Goal: Task Accomplishment & Management: Complete application form

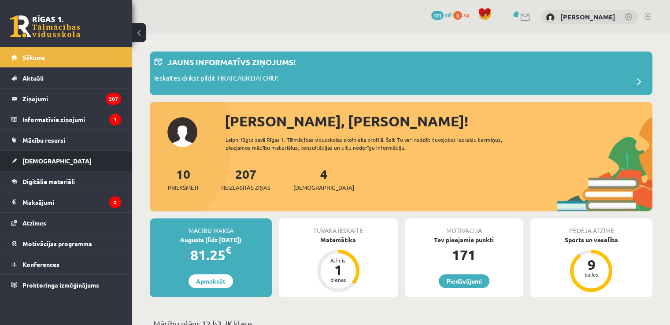
click at [46, 163] on span "[DEMOGRAPHIC_DATA]" at bounding box center [56, 161] width 69 height 8
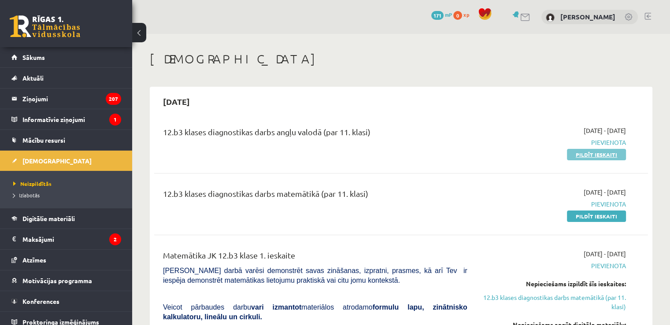
click at [609, 152] on link "Pildīt ieskaiti" at bounding box center [596, 154] width 59 height 11
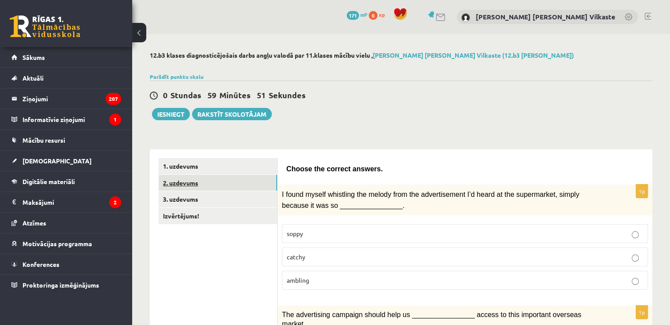
click at [250, 175] on link "2. uzdevums" at bounding box center [218, 183] width 119 height 16
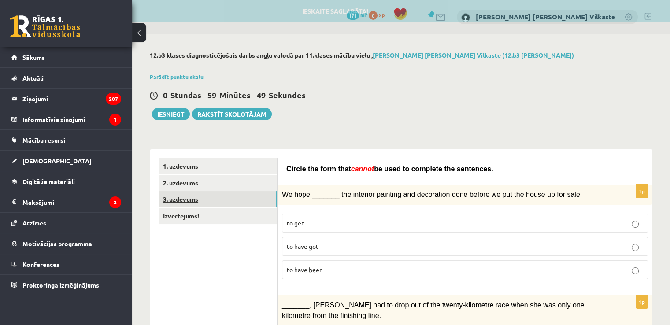
click at [245, 205] on link "3. uzdevums" at bounding box center [218, 199] width 119 height 16
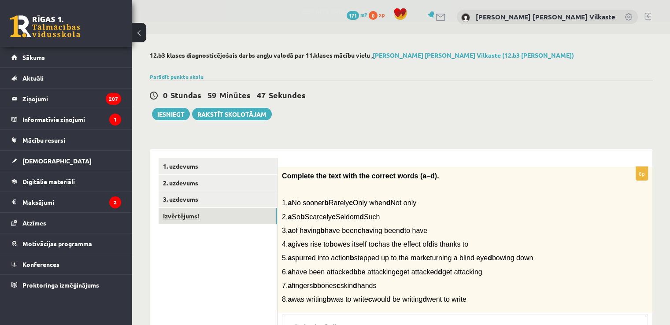
click at [238, 216] on link "Izvērtējums!" at bounding box center [218, 216] width 119 height 16
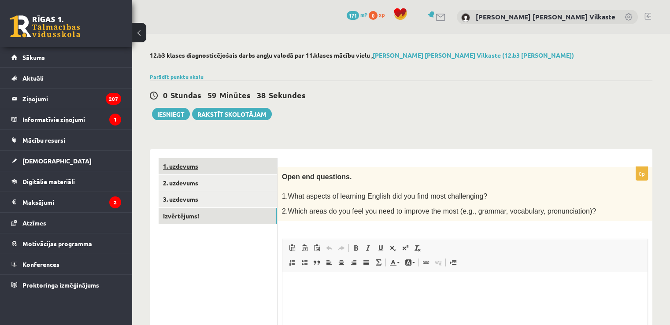
click at [250, 160] on link "1. uzdevums" at bounding box center [218, 166] width 119 height 16
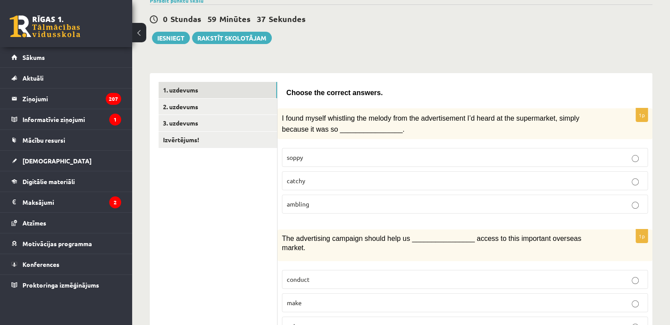
scroll to position [88, 0]
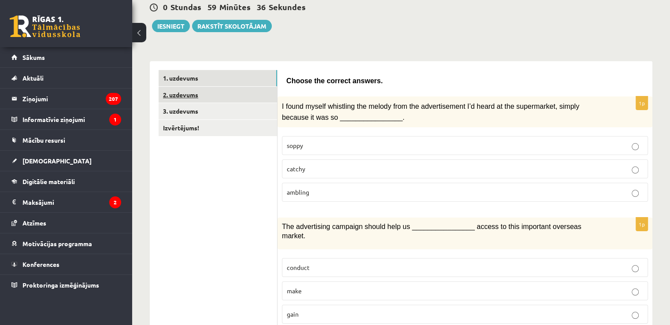
click at [204, 101] on link "2. uzdevums" at bounding box center [218, 95] width 119 height 16
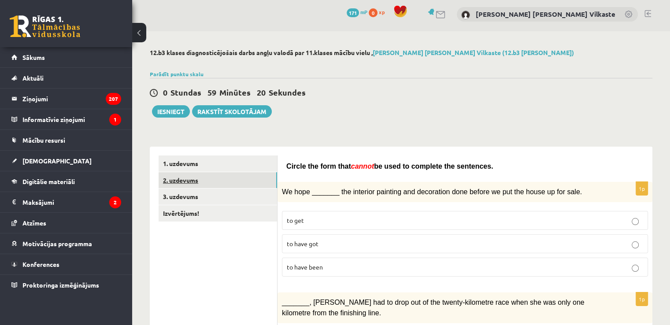
scroll to position [0, 0]
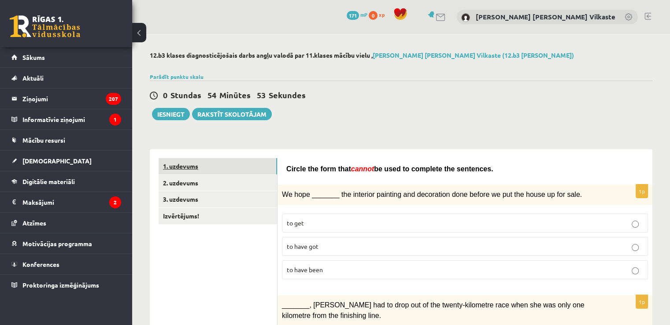
click at [195, 166] on link "1. uzdevums" at bounding box center [218, 166] width 119 height 16
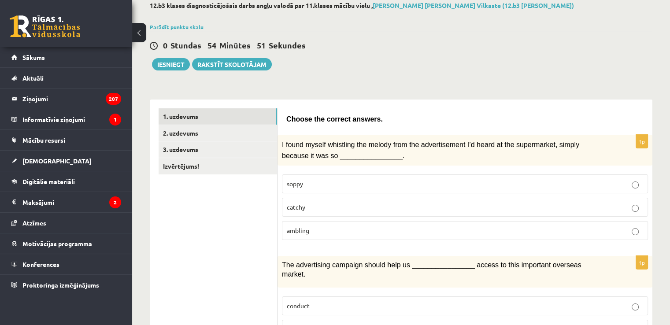
scroll to position [88, 0]
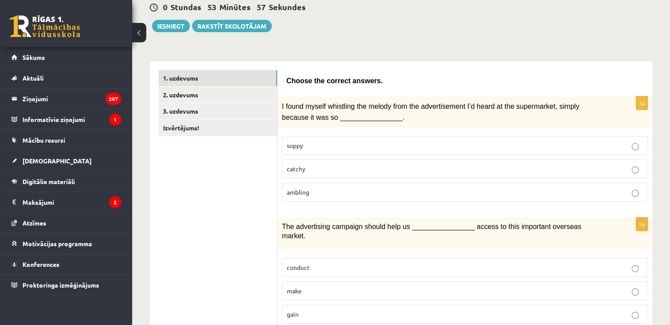
click at [460, 174] on label "catchy" at bounding box center [465, 169] width 366 height 19
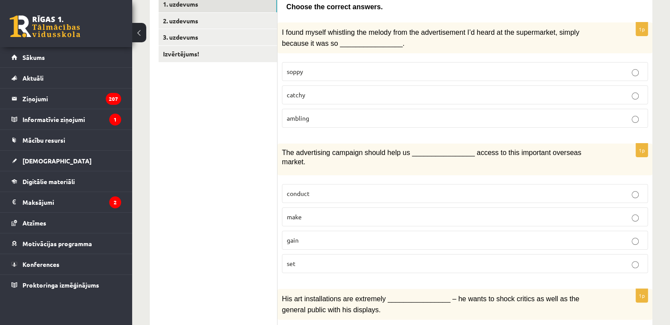
scroll to position [176, 0]
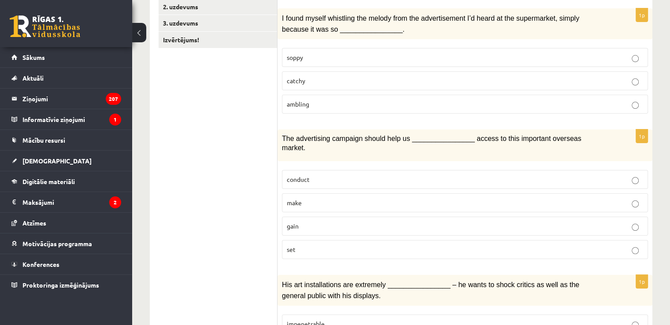
click at [390, 217] on label "gain" at bounding box center [465, 226] width 366 height 19
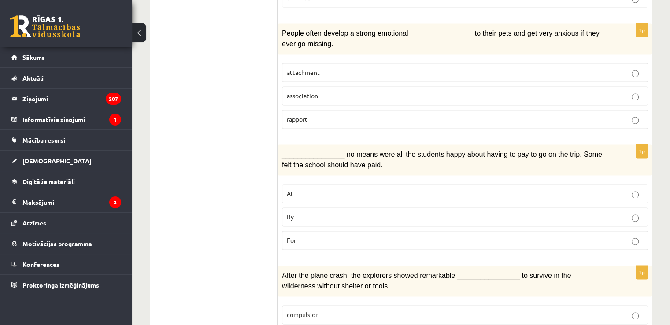
scroll to position [1325, 0]
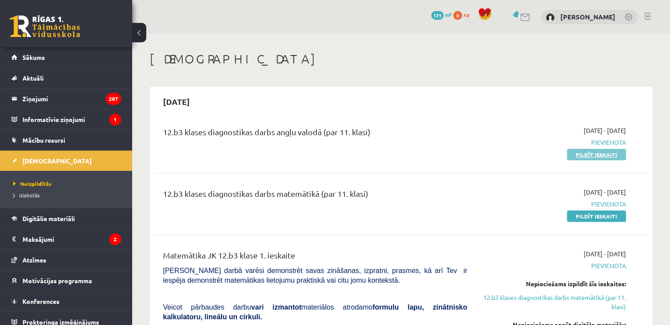
click at [578, 155] on link "Pildīt ieskaiti" at bounding box center [596, 154] width 59 height 11
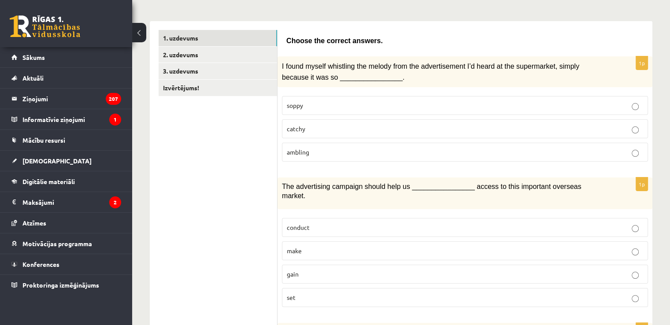
scroll to position [132, 0]
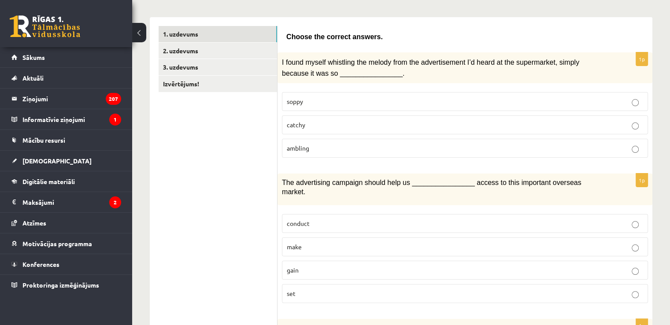
click at [347, 120] on p "catchy" at bounding box center [465, 124] width 356 height 9
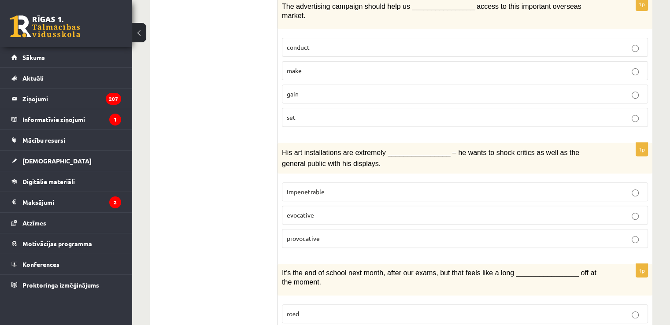
scroll to position [397, 0]
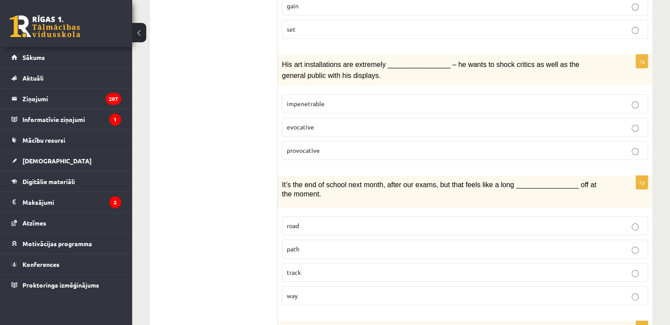
click at [335, 286] on label "way" at bounding box center [465, 295] width 366 height 19
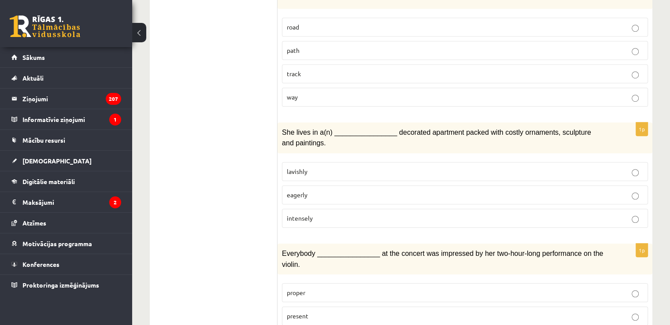
scroll to position [617, 0]
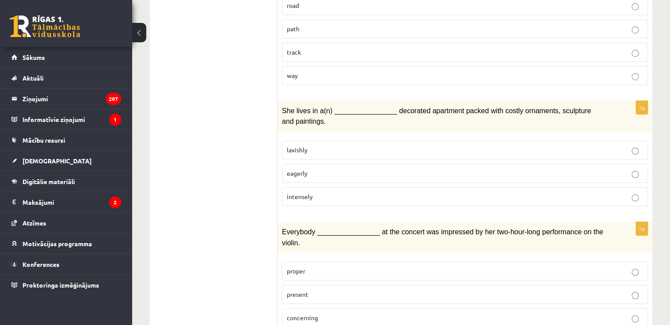
click at [304, 141] on label "lavishly" at bounding box center [465, 150] width 366 height 19
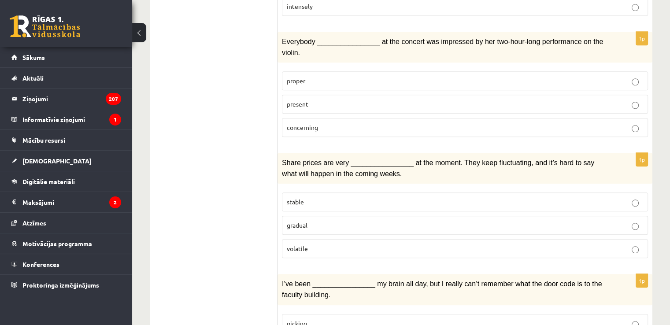
scroll to position [837, 0]
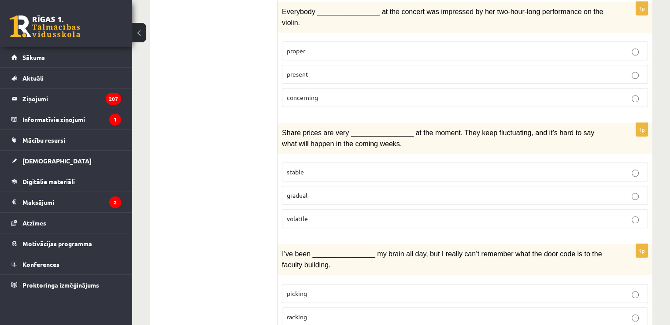
click at [351, 209] on label "volatile" at bounding box center [465, 218] width 366 height 19
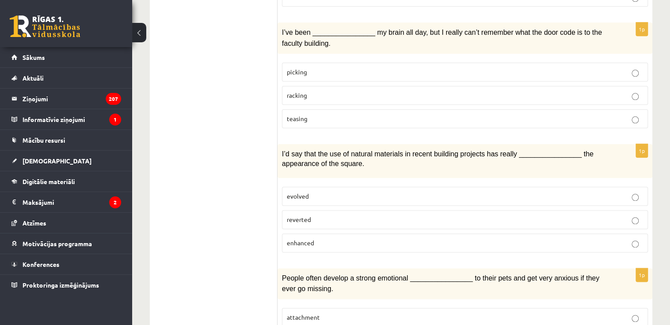
scroll to position [1102, 0]
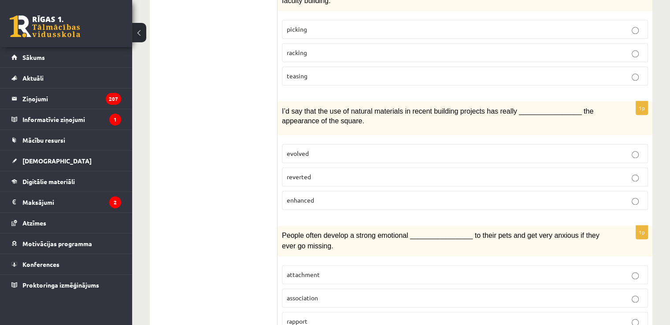
click at [325, 196] on p "enhanced" at bounding box center [465, 200] width 356 height 9
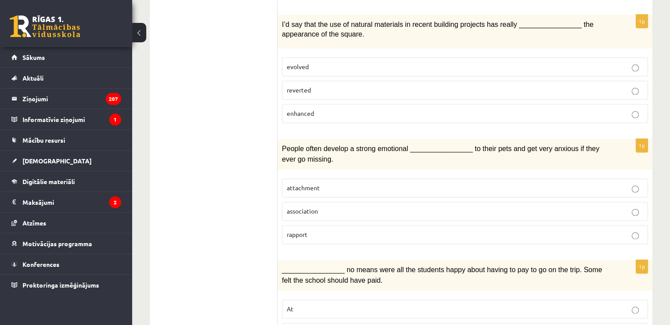
scroll to position [1190, 0]
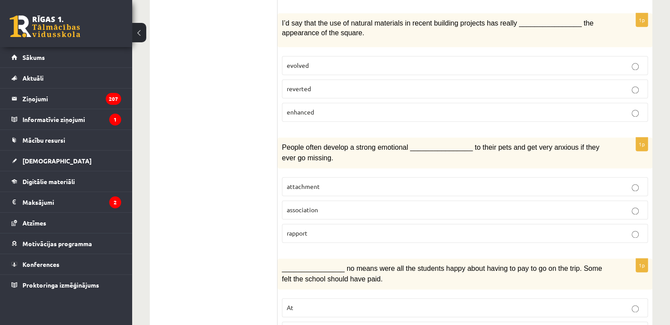
drag, startPoint x: 322, startPoint y: 164, endPoint x: 218, endPoint y: 147, distance: 105.9
click at [297, 182] on span "attachment" at bounding box center [303, 186] width 33 height 8
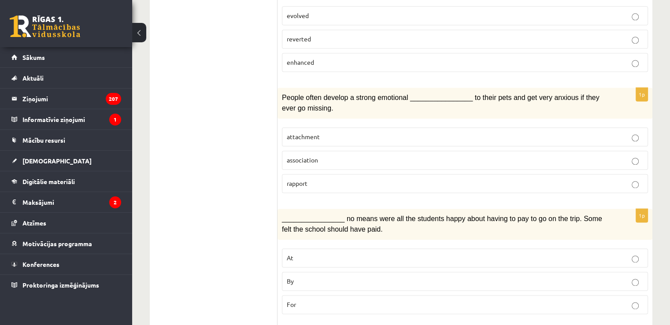
scroll to position [1278, 0]
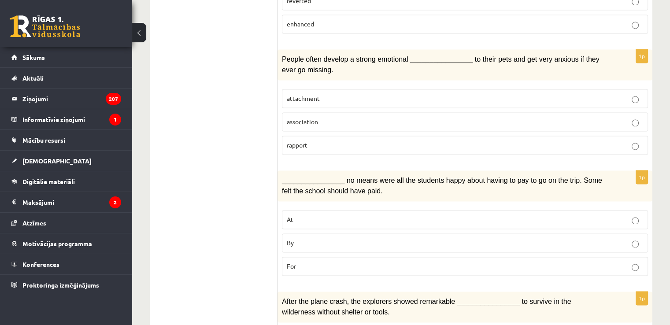
drag, startPoint x: 325, startPoint y: 101, endPoint x: 333, endPoint y: 89, distance: 14.9
drag, startPoint x: 333, startPoint y: 89, endPoint x: 145, endPoint y: 141, distance: 194.8
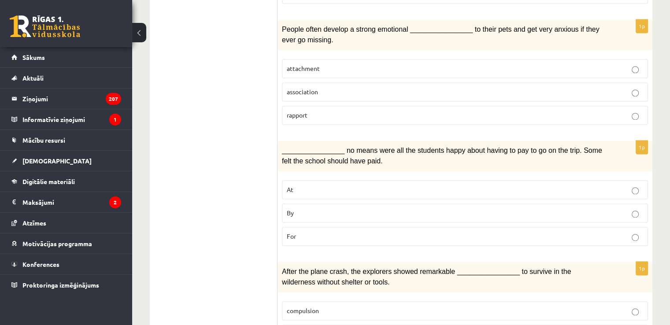
scroll to position [1324, 0]
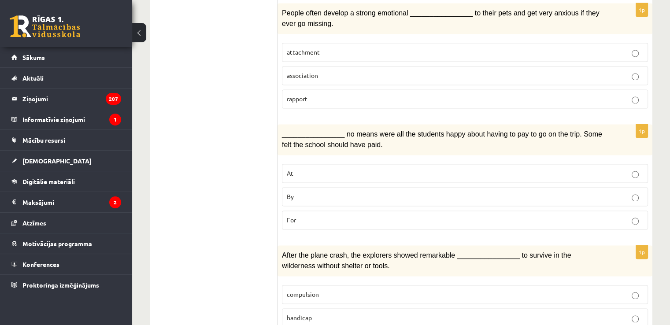
click at [388, 215] on p "For" at bounding box center [465, 219] width 356 height 9
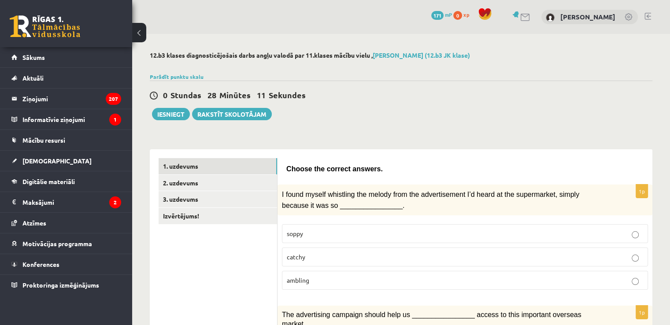
scroll to position [0, 0]
click at [232, 182] on link "2. uzdevums" at bounding box center [218, 183] width 119 height 16
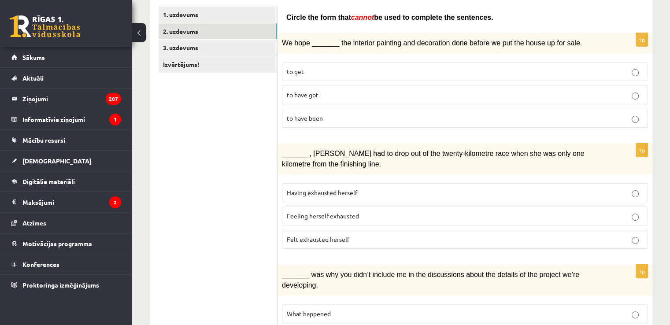
scroll to position [132, 0]
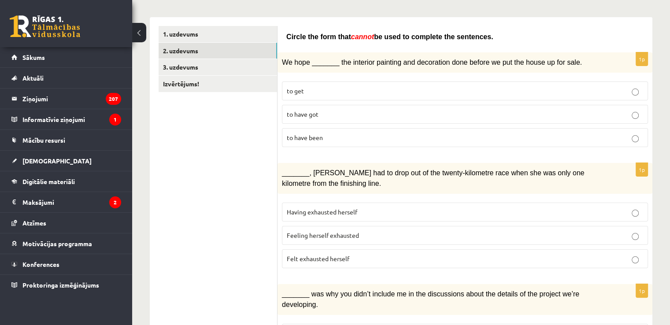
click at [345, 141] on label "to have been" at bounding box center [465, 137] width 366 height 19
click at [347, 255] on span "Felt exhausted herself" at bounding box center [318, 259] width 63 height 8
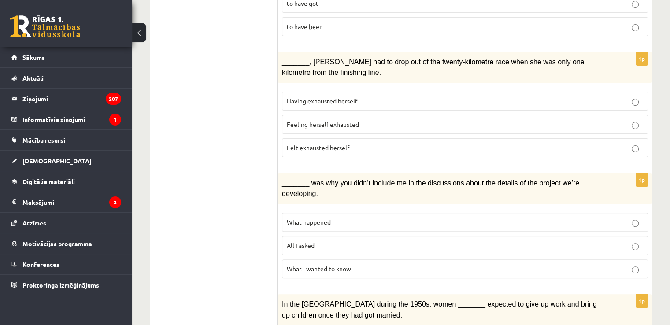
scroll to position [264, 0]
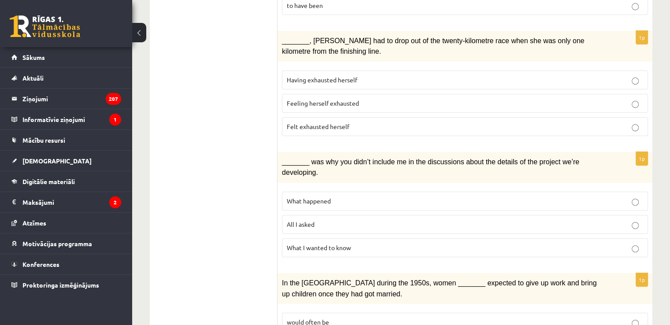
click at [308, 197] on p "What happened" at bounding box center [465, 201] width 356 height 9
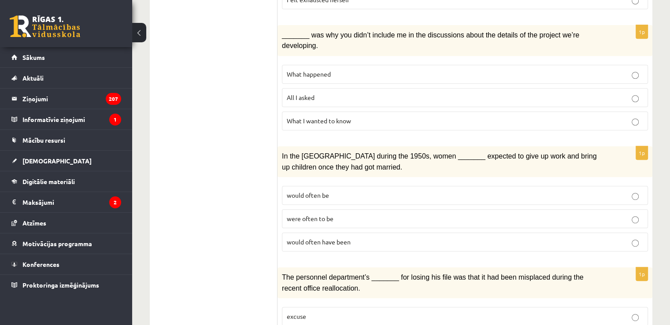
scroll to position [397, 0]
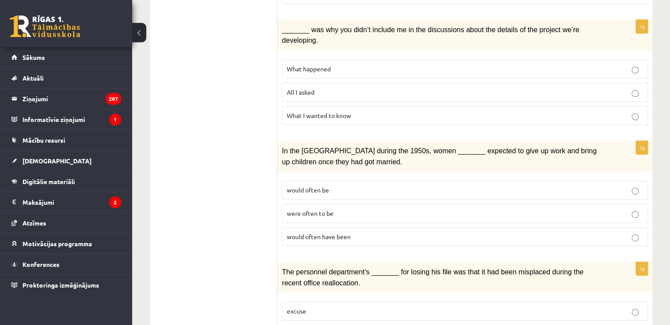
click at [351, 232] on p "would often have been" at bounding box center [465, 236] width 356 height 9
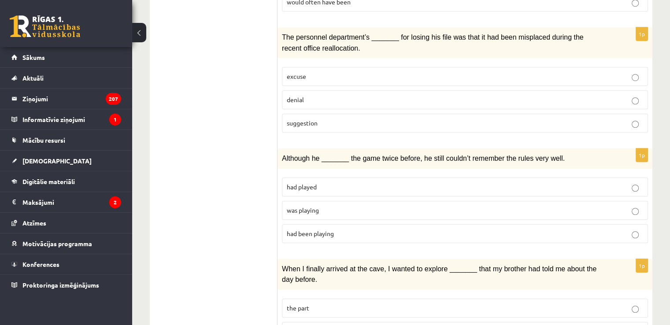
scroll to position [617, 0]
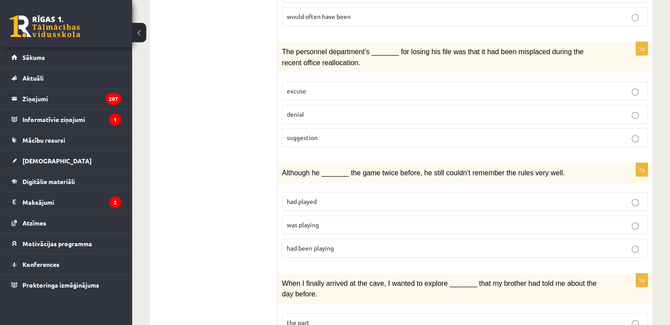
click at [316, 134] on span "suggestion" at bounding box center [302, 138] width 31 height 8
click at [305, 220] on p "was playing" at bounding box center [465, 224] width 356 height 9
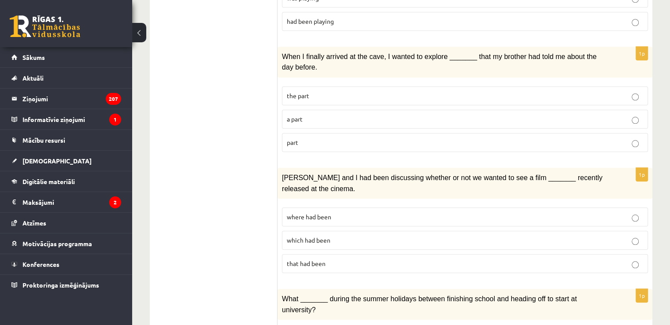
scroll to position [828, 0]
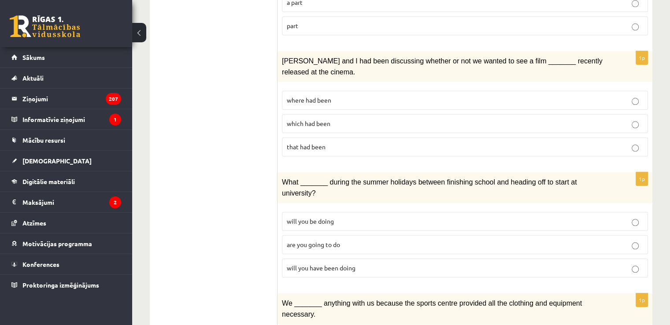
scroll to position [1005, 0]
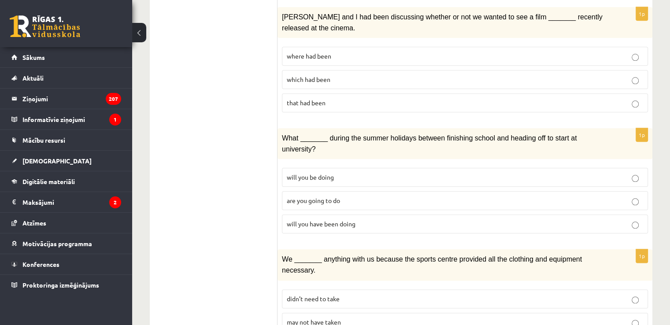
click at [345, 290] on label "didn’t need to take" at bounding box center [465, 299] width 366 height 19
click at [378, 191] on label "are you going to do" at bounding box center [465, 200] width 366 height 19
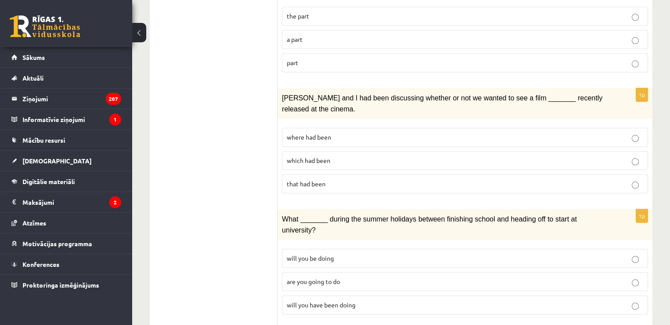
scroll to position [828, 0]
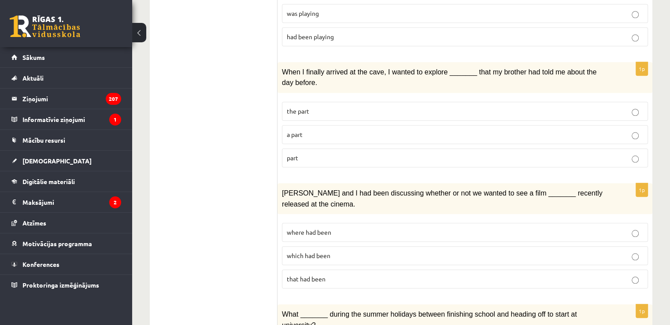
click at [348, 228] on p "where had been" at bounding box center [465, 232] width 356 height 9
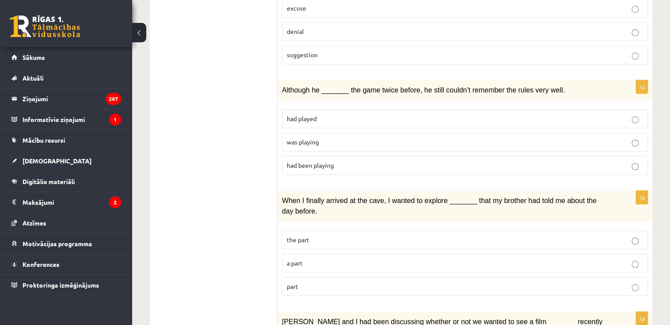
scroll to position [696, 0]
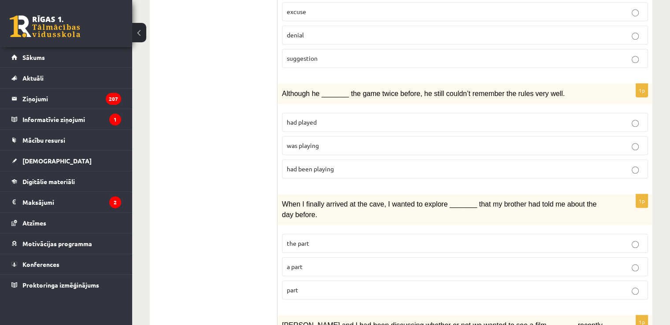
click at [359, 286] on p "part" at bounding box center [465, 290] width 356 height 9
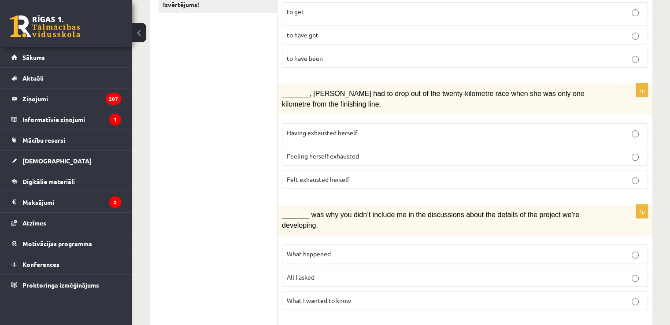
scroll to position [35, 0]
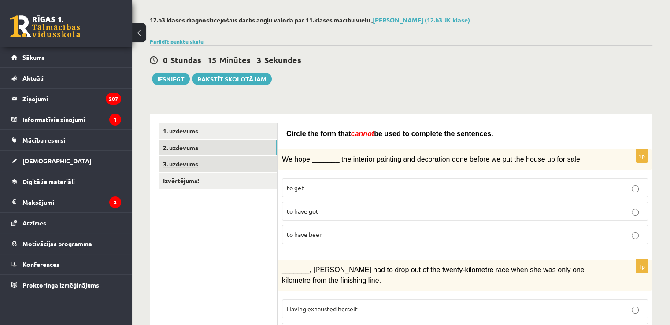
click at [238, 170] on link "3. uzdevums" at bounding box center [218, 164] width 119 height 16
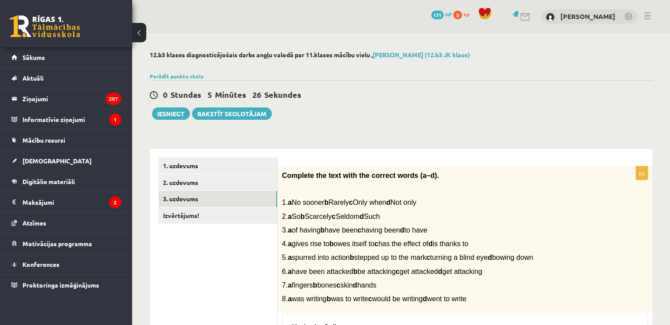
scroll to position [0, 0]
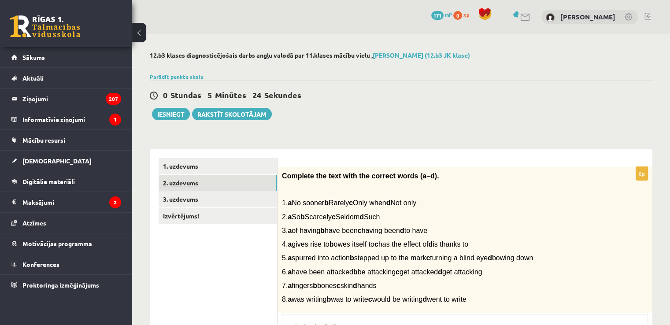
click at [191, 177] on link "2. uzdevums" at bounding box center [218, 183] width 119 height 16
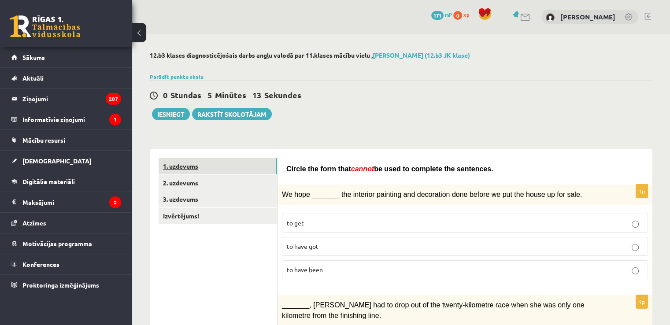
click at [197, 163] on link "1. uzdevums" at bounding box center [218, 166] width 119 height 16
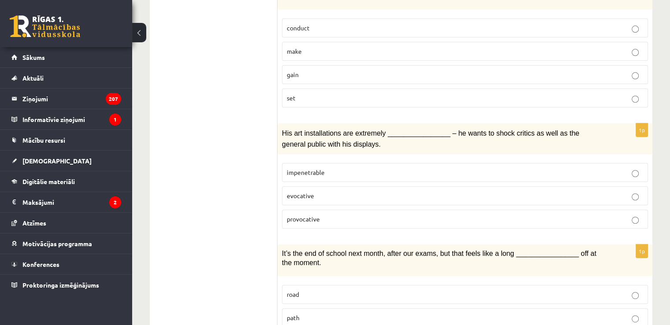
scroll to position [397, 0]
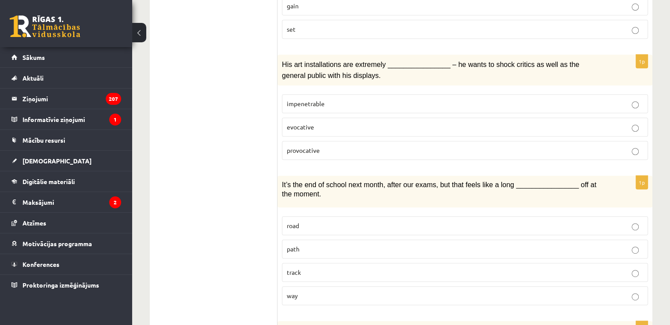
click at [353, 146] on p "provocative" at bounding box center [465, 150] width 356 height 9
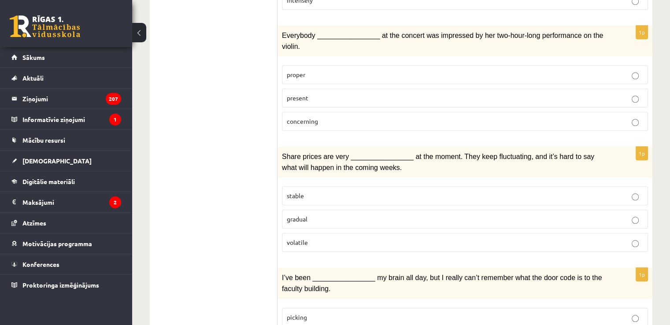
scroll to position [793, 0]
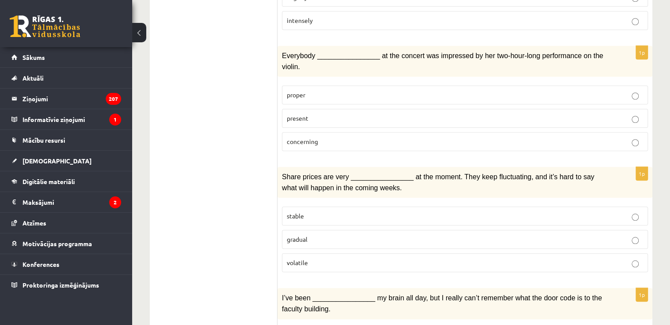
click at [443, 114] on p "present" at bounding box center [465, 118] width 356 height 9
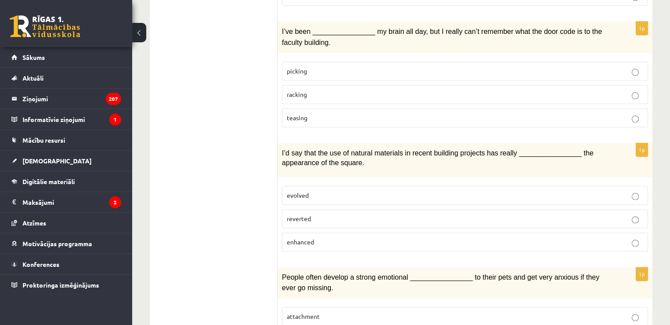
scroll to position [1016, 0]
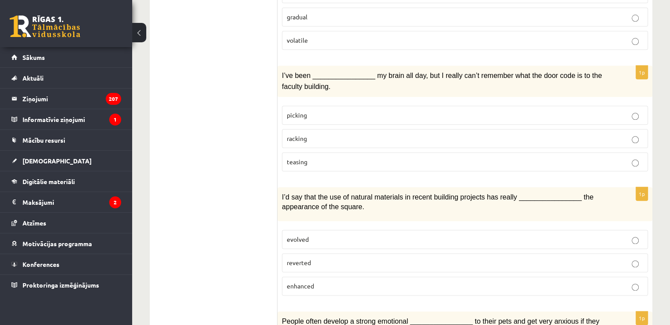
click at [340, 134] on p "racking" at bounding box center [465, 138] width 356 height 9
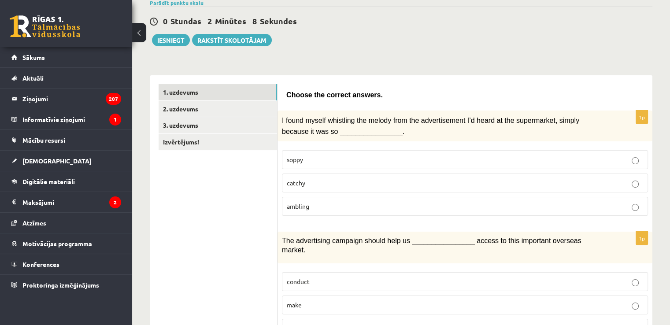
scroll to position [0, 0]
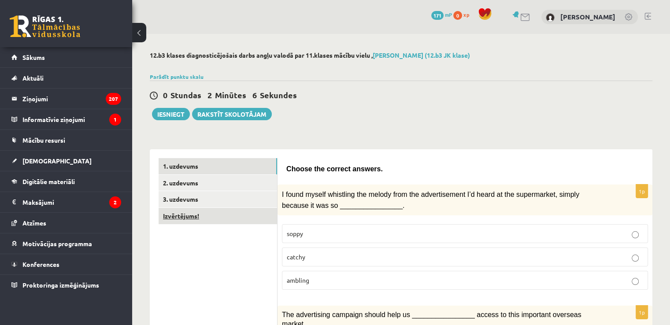
click at [178, 212] on link "Izvērtējums!" at bounding box center [218, 216] width 119 height 16
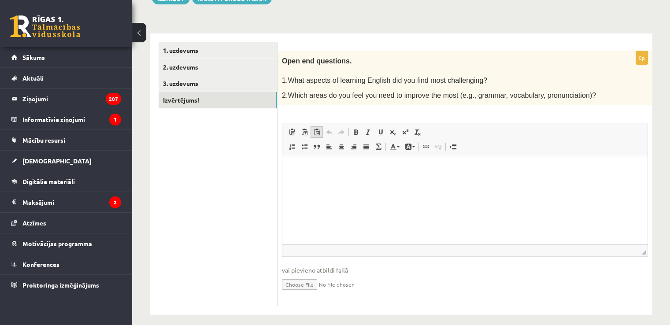
scroll to position [117, 0]
click at [321, 182] on html at bounding box center [464, 168] width 365 height 27
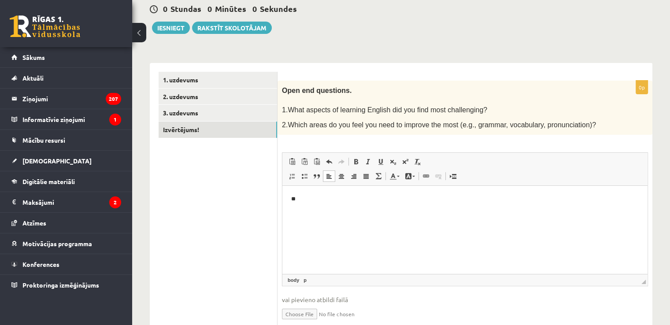
scroll to position [29, 0]
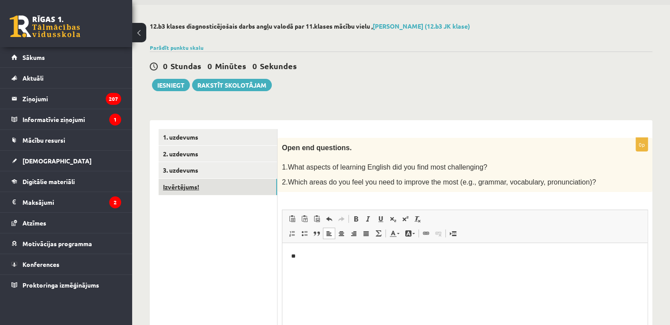
click at [192, 184] on link "Izvērtējums!" at bounding box center [218, 187] width 119 height 16
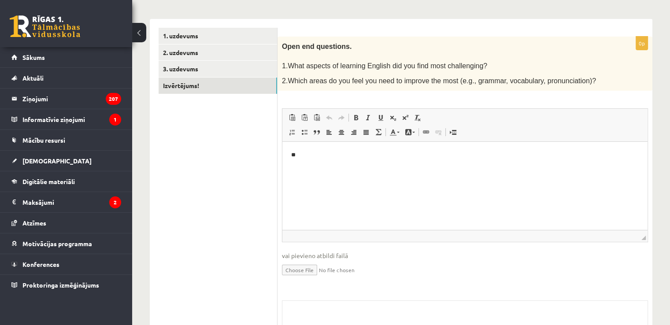
scroll to position [0, 0]
click at [352, 109] on span "Editor toolbars Paste Keyboard shortcut Ctrl+V Paste as plain text Keyboard sho…" at bounding box center [464, 125] width 365 height 33
click at [318, 164] on html "**" at bounding box center [464, 155] width 365 height 27
drag, startPoint x: 317, startPoint y: 164, endPoint x: 501, endPoint y: 180, distance: 184.0
click at [501, 169] on html "**" at bounding box center [464, 155] width 365 height 27
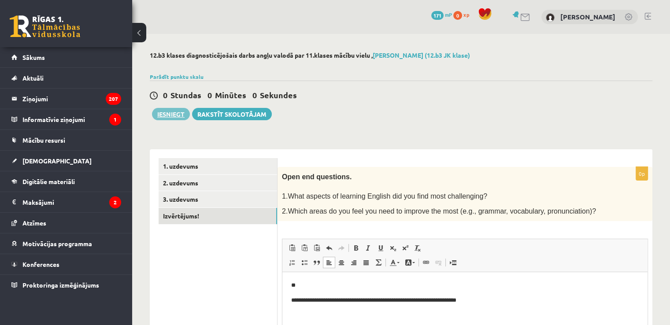
click at [180, 113] on button "Iesniegt" at bounding box center [171, 114] width 38 height 12
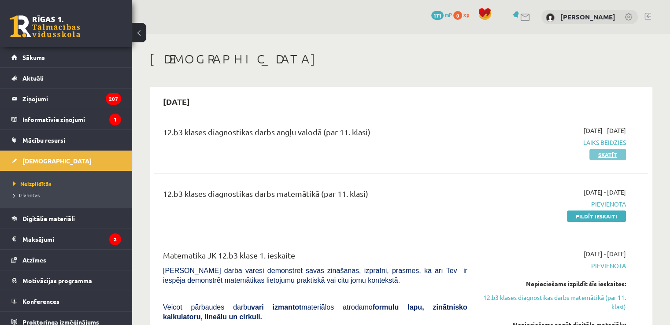
click at [609, 149] on link "Skatīt" at bounding box center [608, 154] width 37 height 11
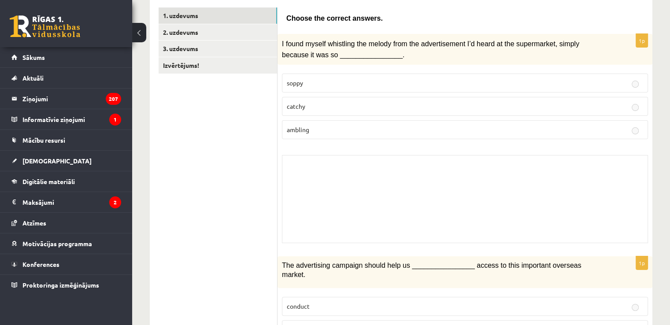
scroll to position [132, 0]
click at [204, 55] on link "3. uzdevums" at bounding box center [218, 49] width 119 height 16
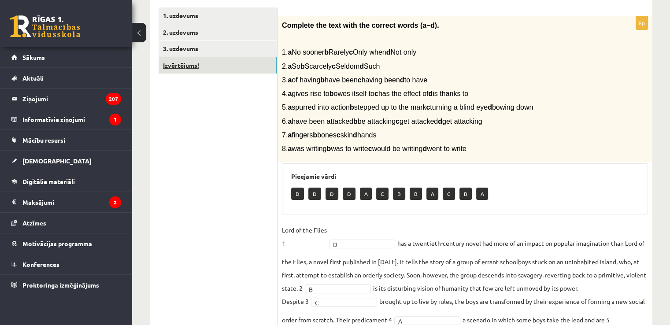
click at [201, 57] on link "Izvērtējums!" at bounding box center [218, 65] width 119 height 16
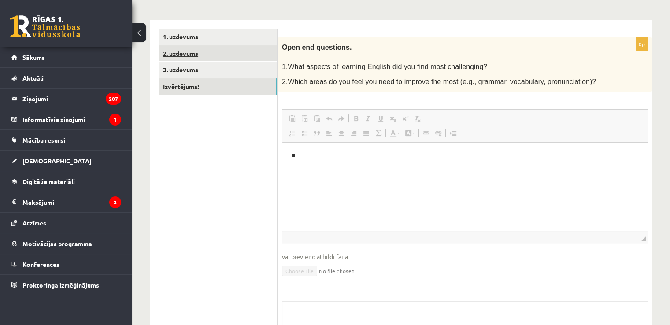
scroll to position [0, 0]
click at [204, 52] on link "2. uzdevums" at bounding box center [218, 53] width 119 height 16
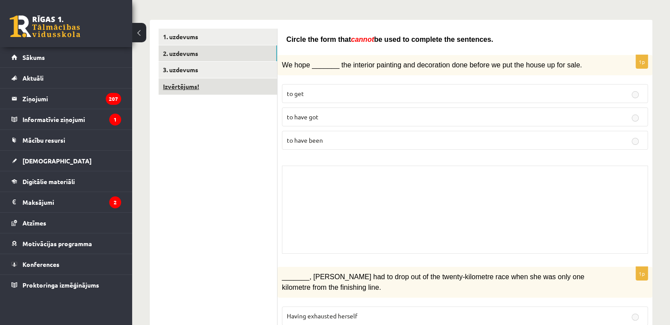
click at [202, 78] on link "Izvērtējums!" at bounding box center [218, 86] width 119 height 16
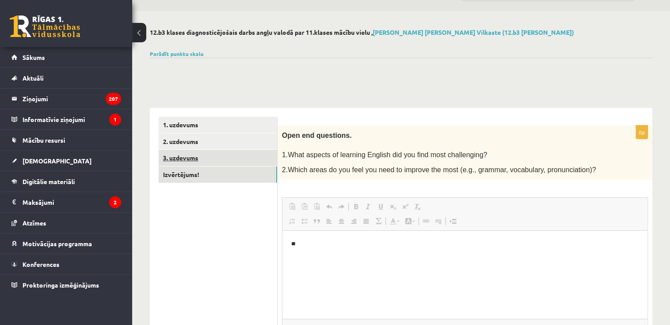
click at [236, 155] on link "3. uzdevums" at bounding box center [218, 158] width 119 height 16
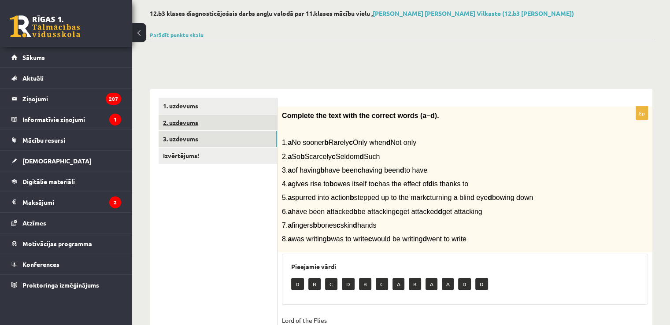
scroll to position [23, 0]
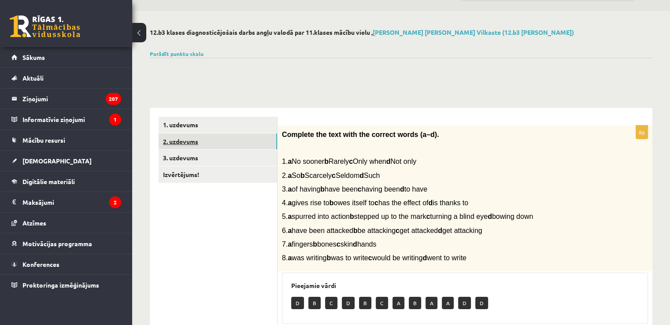
click at [234, 142] on link "2. uzdevums" at bounding box center [218, 142] width 119 height 16
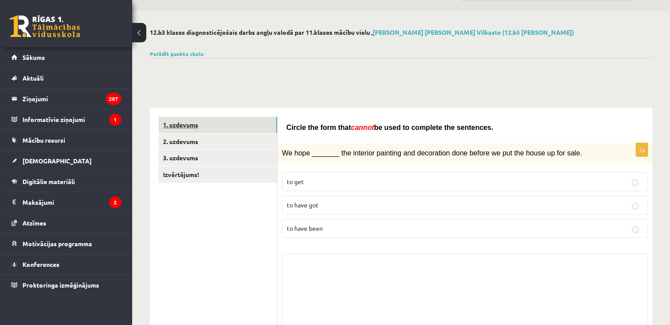
click at [236, 124] on link "1. uzdevums" at bounding box center [218, 125] width 119 height 16
